Goal: Download file/media

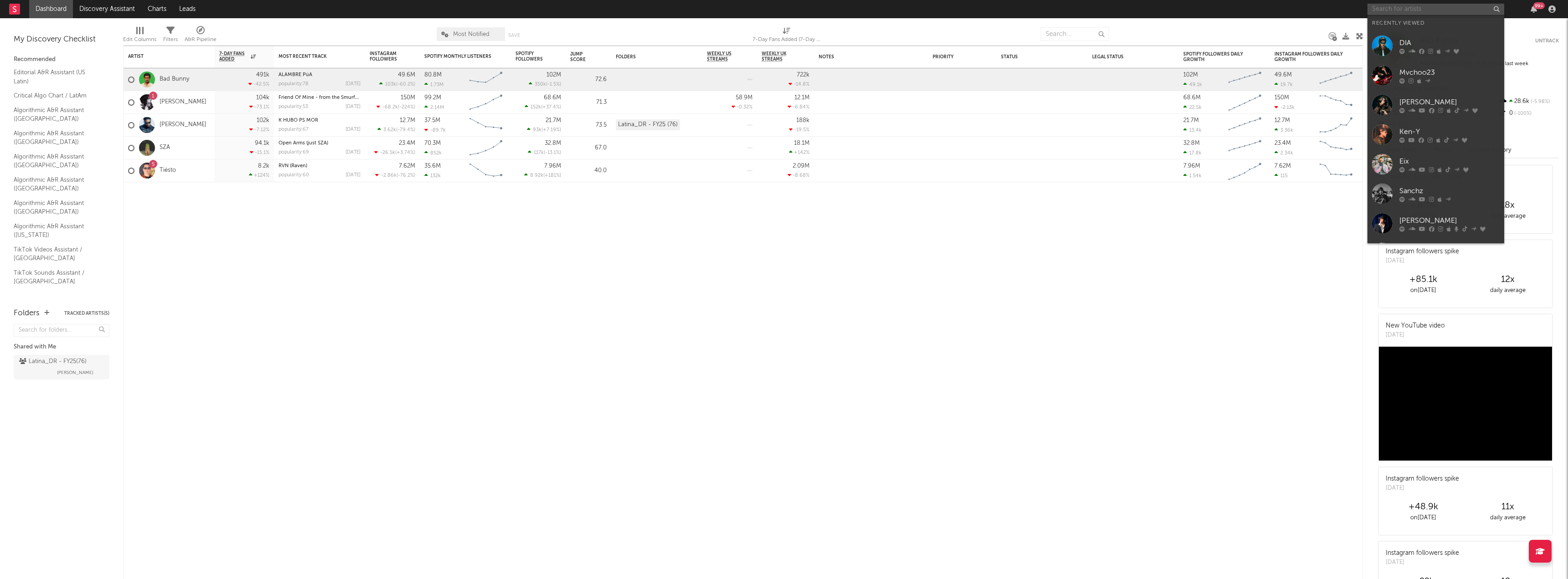
click at [1438, 10] on input "text" at bounding box center [1436, 9] width 137 height 12
type input "myke"
click at [1429, 30] on div "[PERSON_NAME]" at bounding box center [1449, 27] width 100 height 11
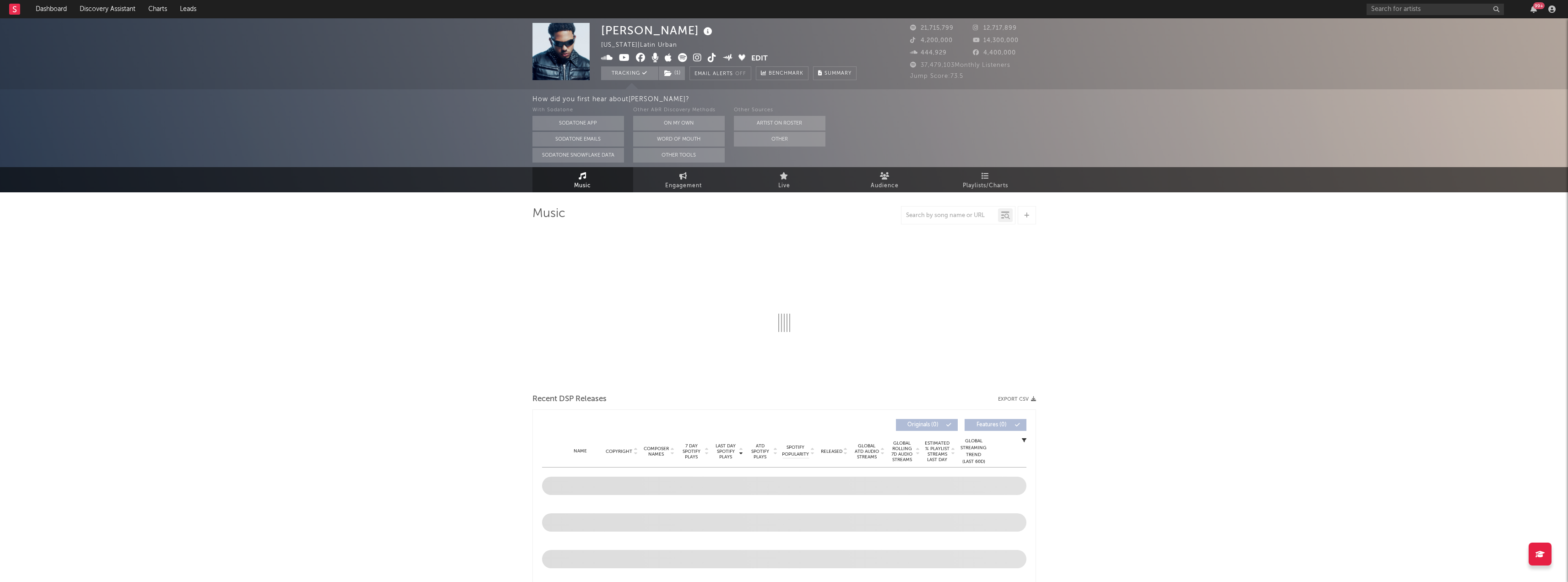
select select "6m"
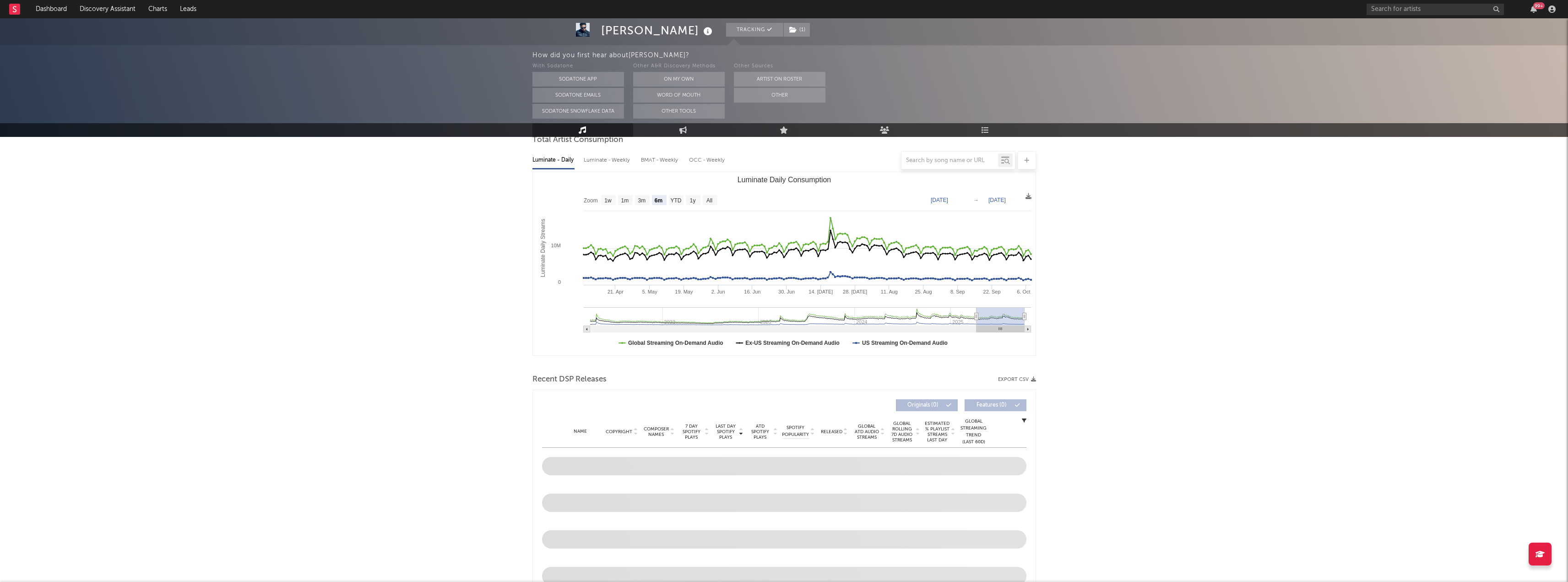
scroll to position [229, 0]
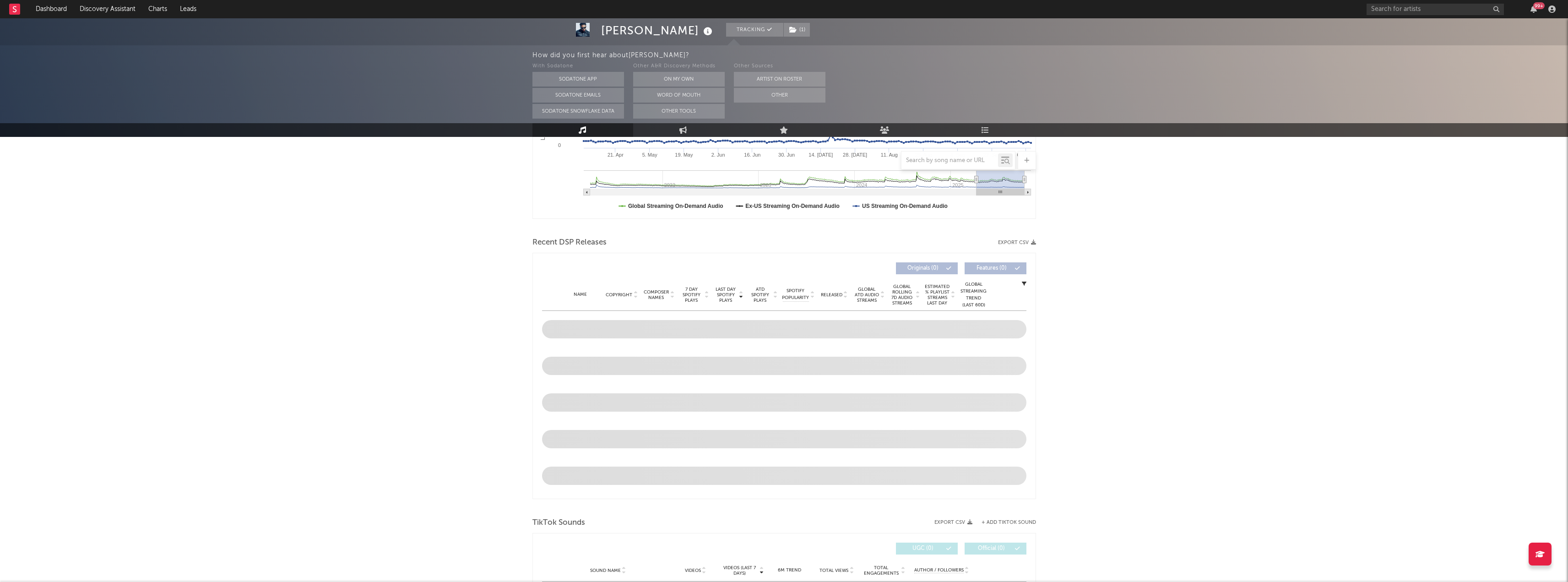
click at [1160, 320] on div "[PERSON_NAME] Tracking ( 1 ) [US_STATE] | Latin Urban Edit Tracking ( 1 ) Email…" at bounding box center [784, 504] width 1568 height 1429
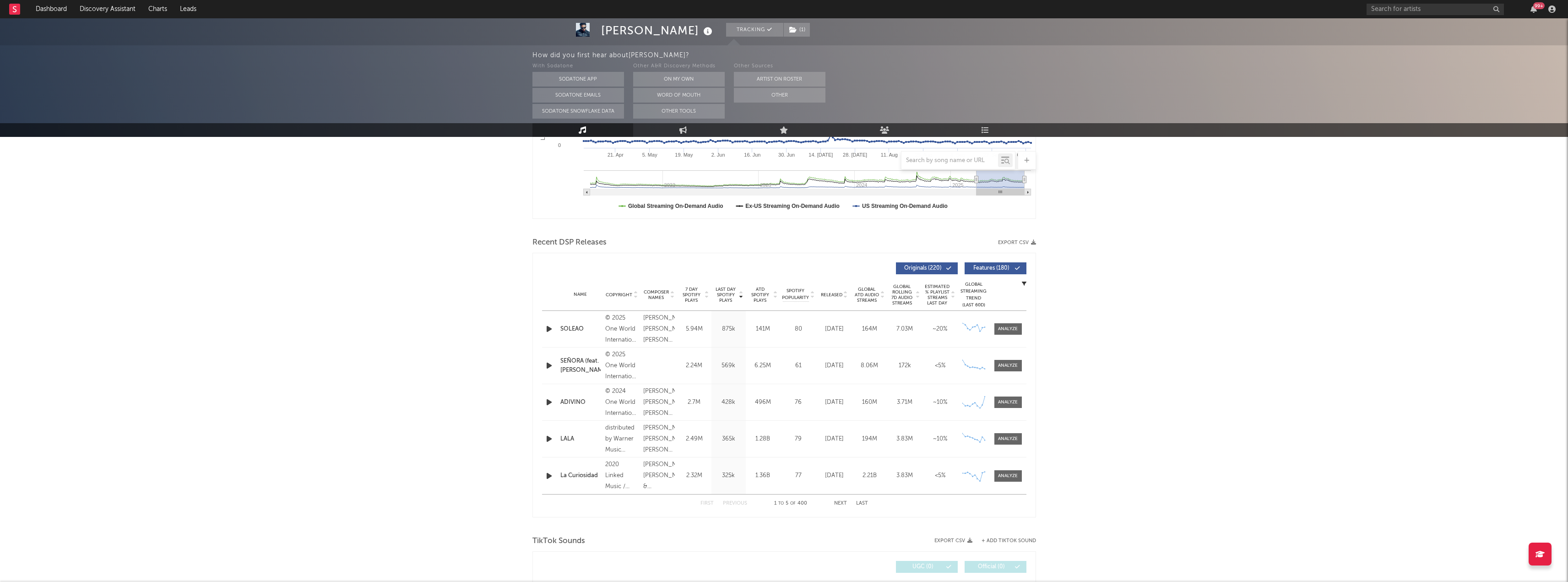
click at [992, 273] on button "Features ( 180 )" at bounding box center [995, 268] width 62 height 12
click at [1103, 330] on div "[PERSON_NAME] Tracking ( 1 ) [US_STATE] | Latin Urban Edit Tracking ( 1 ) Email…" at bounding box center [784, 522] width 1568 height 1465
click at [1014, 243] on button "Export CSV" at bounding box center [1017, 242] width 38 height 6
